Goal: Find specific page/section: Find specific page/section

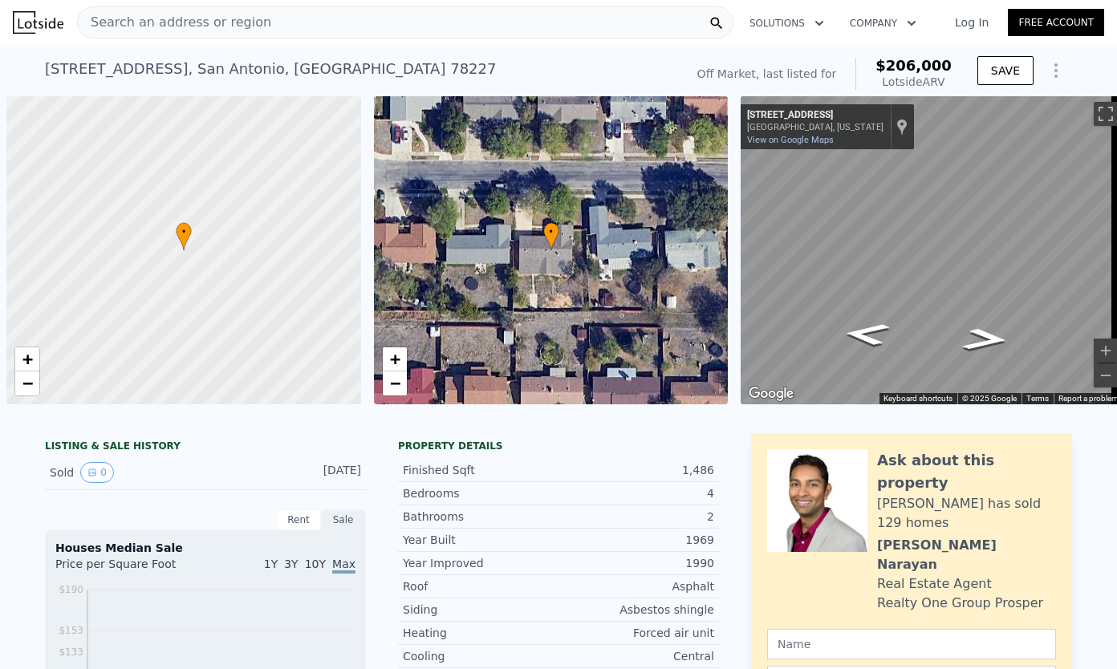
scroll to position [0, 6]
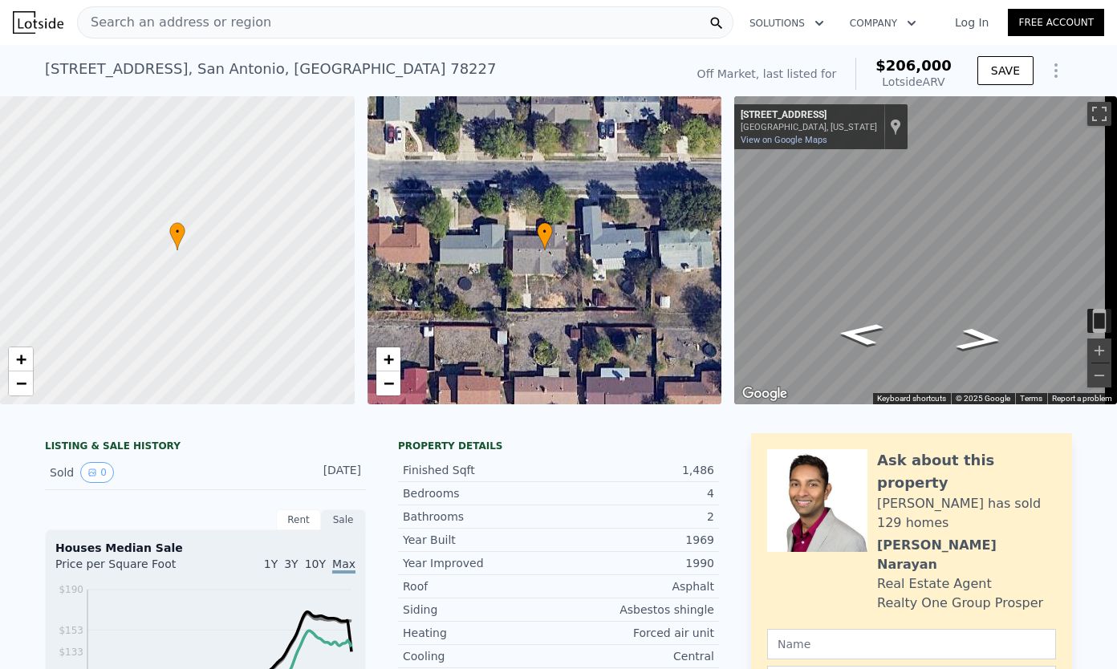
click at [322, 10] on div "Search an address or region" at bounding box center [405, 22] width 656 height 32
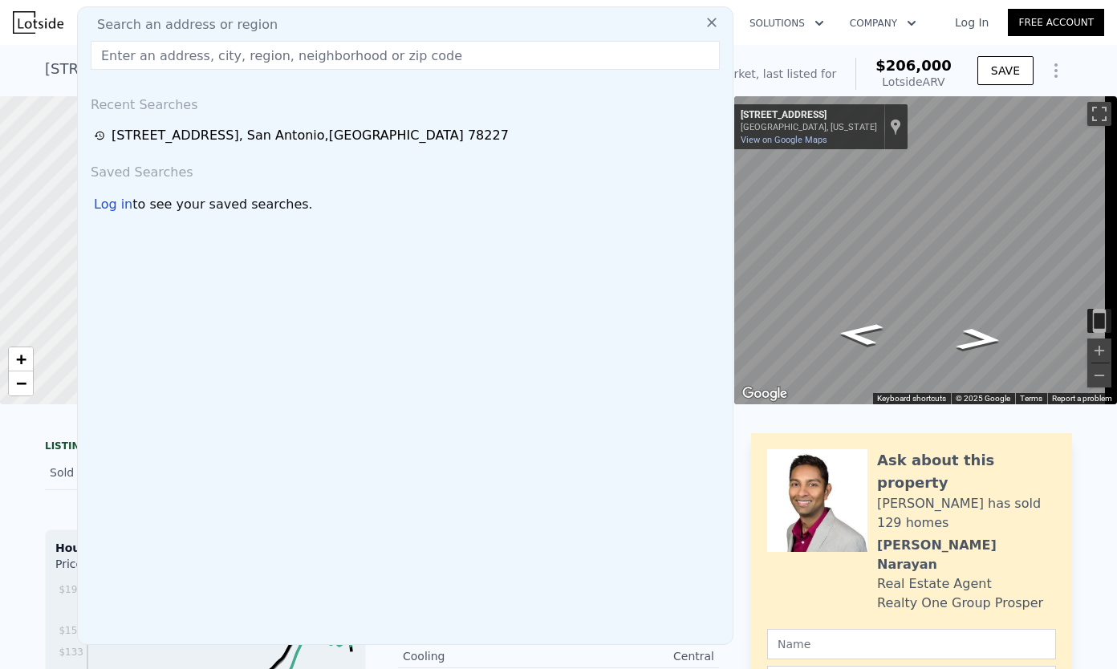
click at [491, 55] on input "text" at bounding box center [405, 55] width 629 height 29
paste input "[STREET_ADDRESS]"
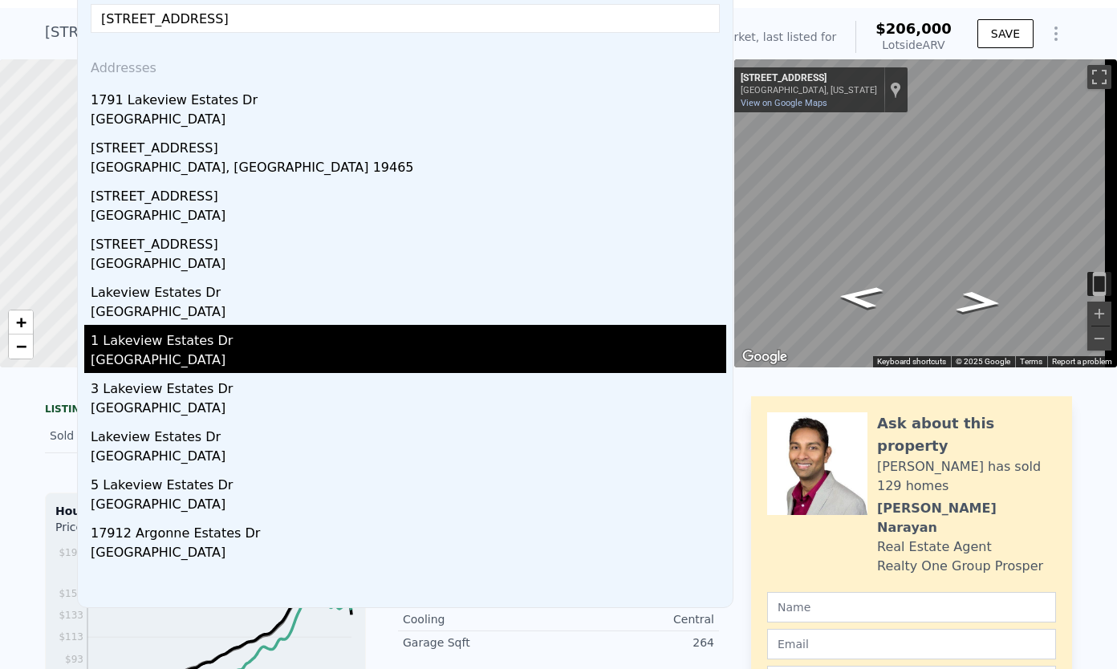
scroll to position [0, 0]
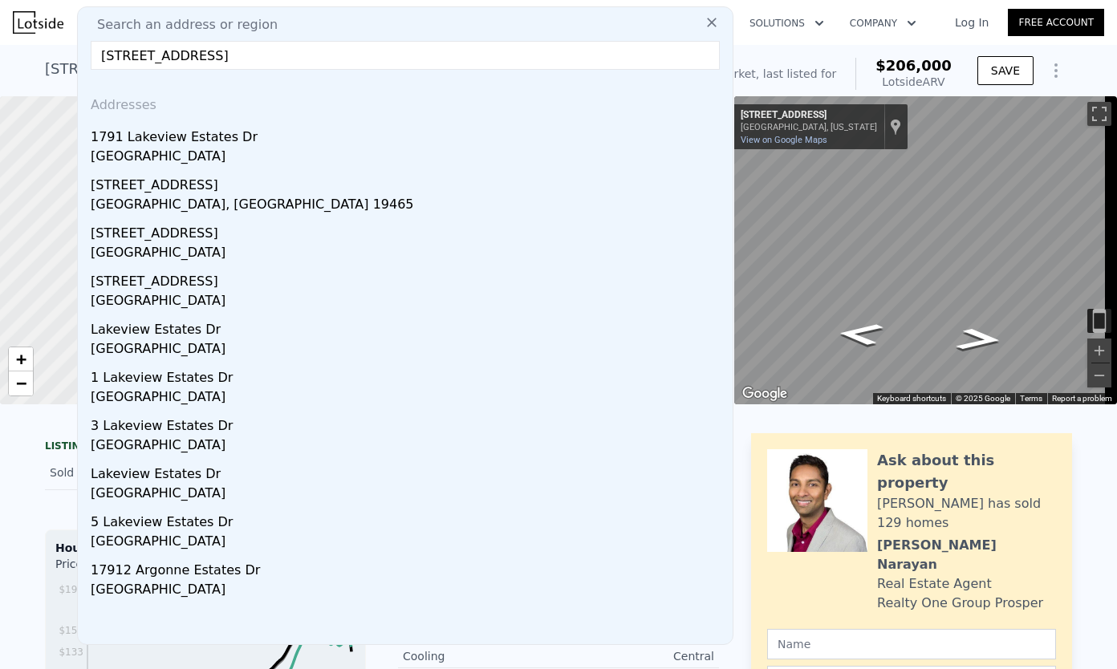
click at [370, 55] on input "[STREET_ADDRESS]" at bounding box center [405, 55] width 629 height 29
drag, startPoint x: 340, startPoint y: 50, endPoint x: 253, endPoint y: 57, distance: 87.7
click at [253, 57] on input "[STREET_ADDRESS]" at bounding box center [405, 55] width 629 height 29
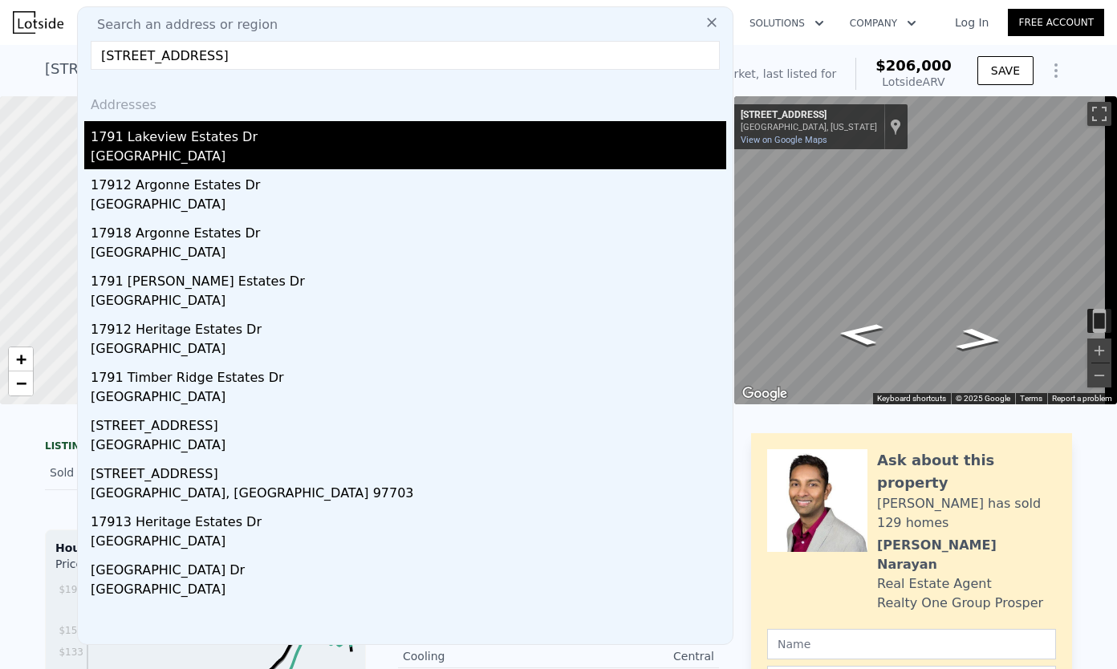
type input "[STREET_ADDRESS]"
click at [231, 139] on div "1791 Lakeview Estates Dr" at bounding box center [408, 134] width 635 height 26
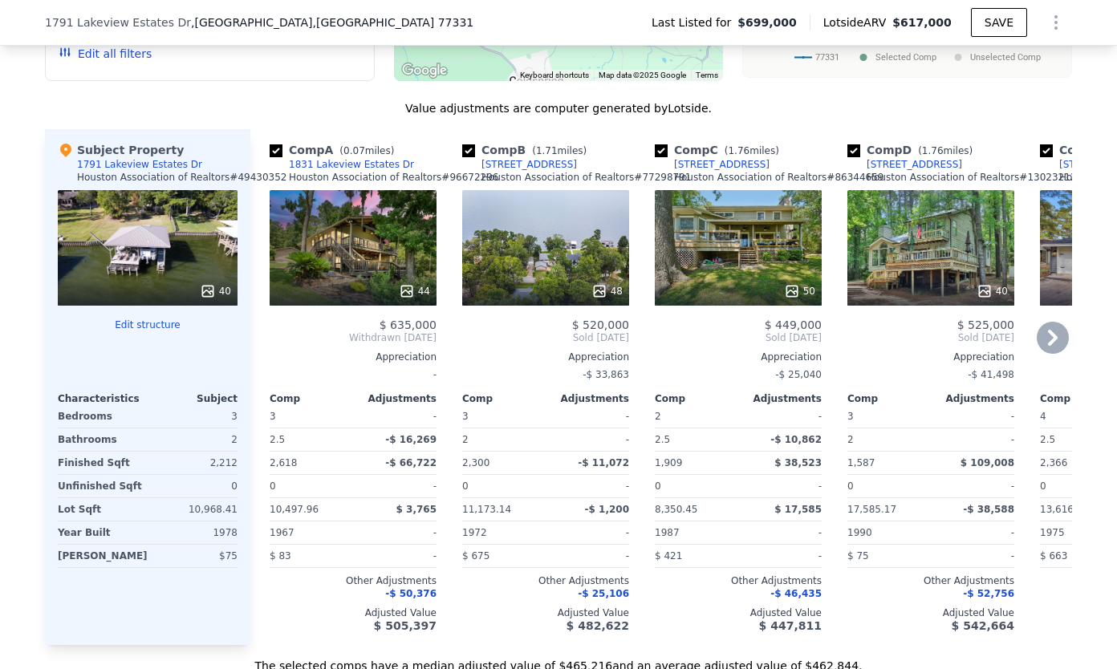
click at [463, 157] on input "checkbox" at bounding box center [468, 150] width 13 height 13
checkbox input "false"
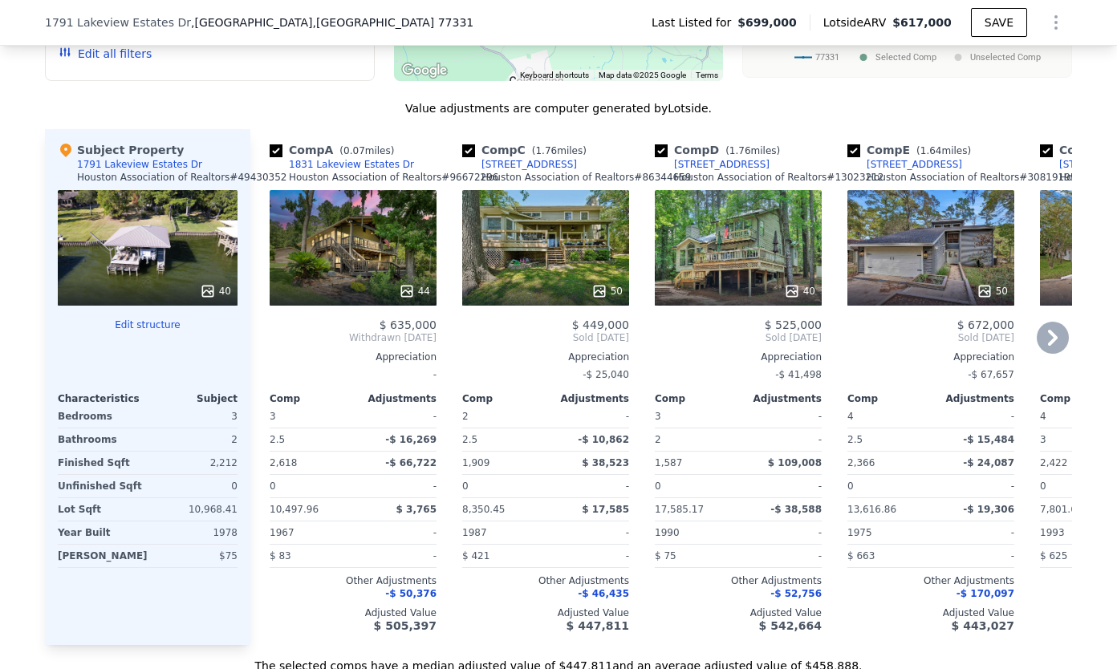
click at [270, 157] on input "checkbox" at bounding box center [276, 150] width 13 height 13
checkbox input "false"
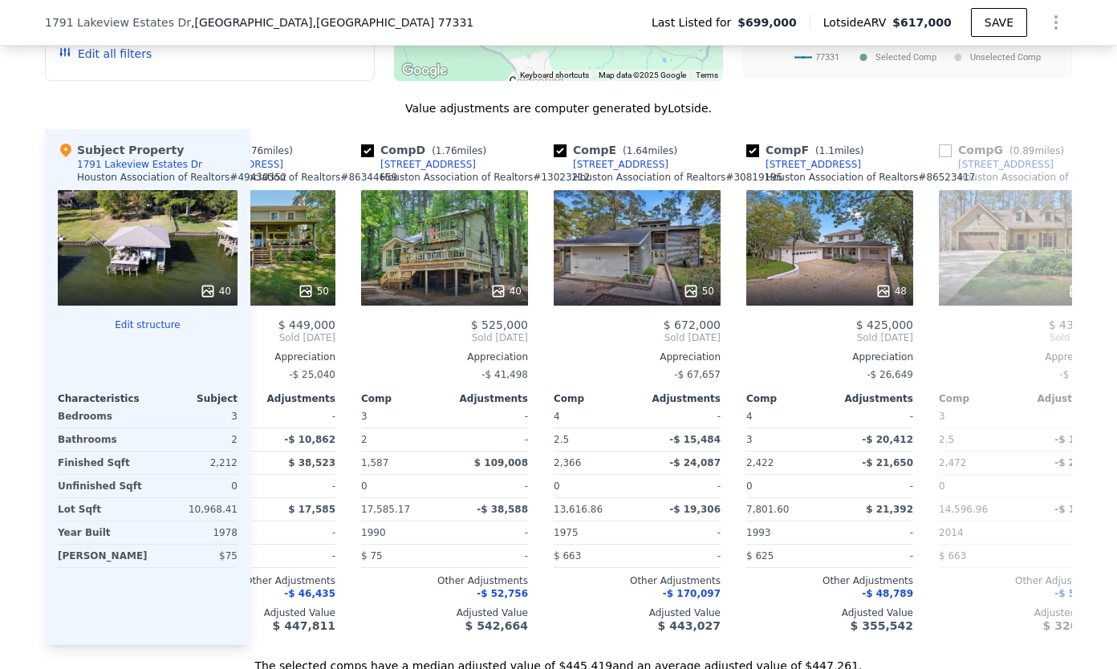
scroll to position [0, 146]
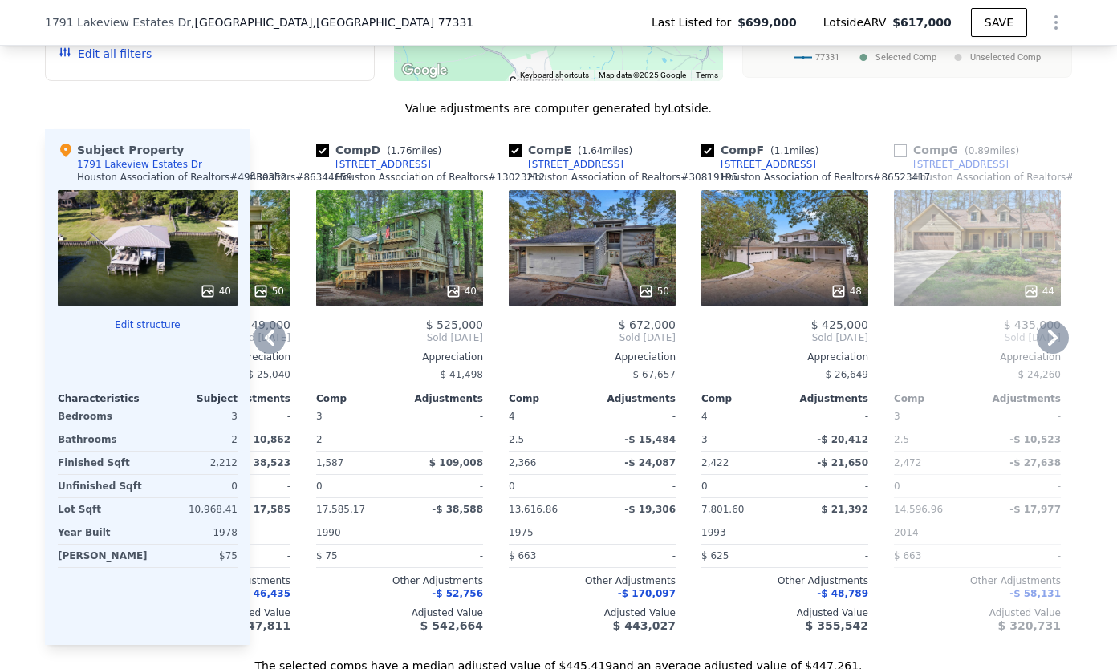
click at [509, 157] on input "checkbox" at bounding box center [515, 150] width 13 height 13
checkbox input "false"
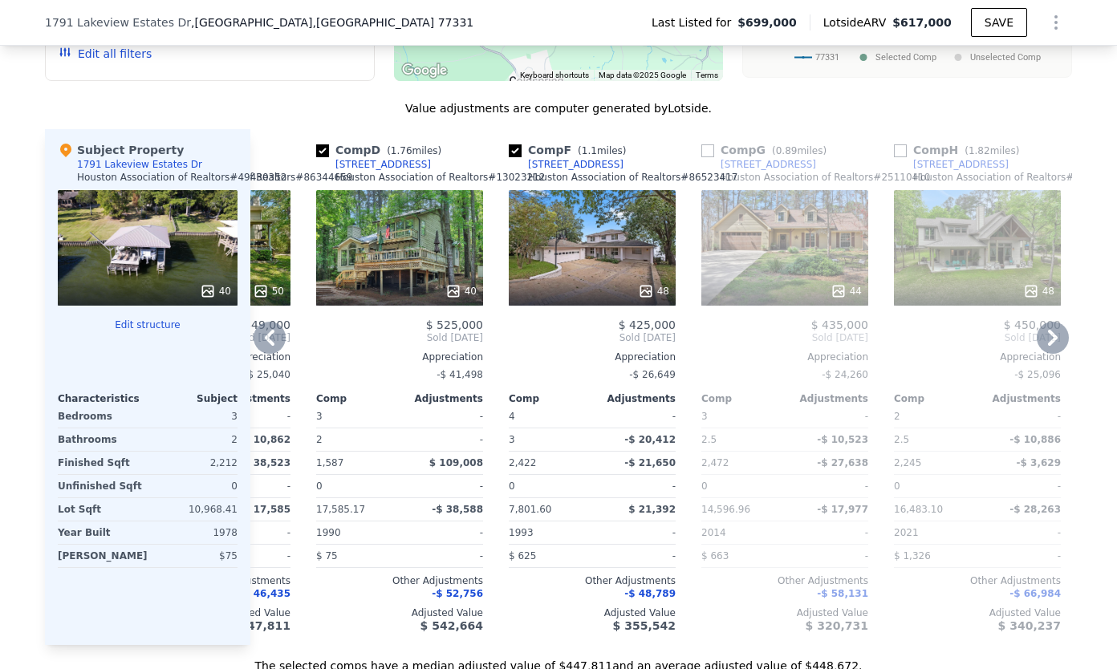
click at [509, 157] on input "checkbox" at bounding box center [515, 150] width 13 height 13
checkbox input "false"
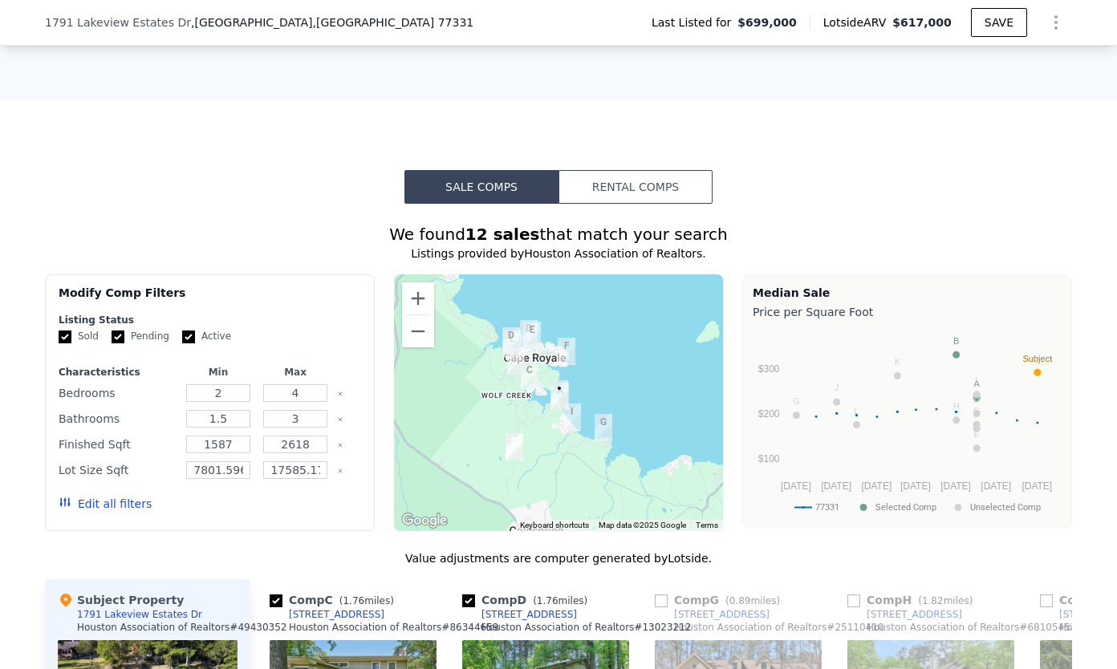
scroll to position [1069, 0]
